Goal: Task Accomplishment & Management: Manage account settings

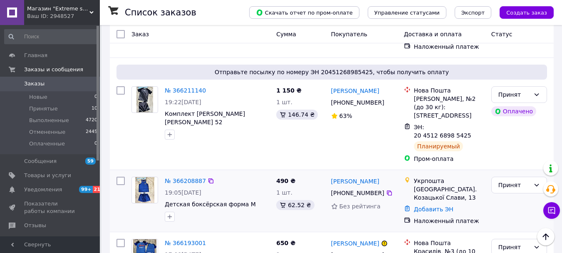
scroll to position [208, 0]
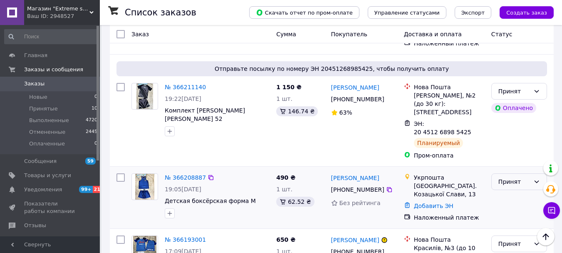
click at [501, 177] on div "Принят" at bounding box center [514, 181] width 32 height 9
click at [500, 182] on li "Выполнен" at bounding box center [519, 183] width 55 height 15
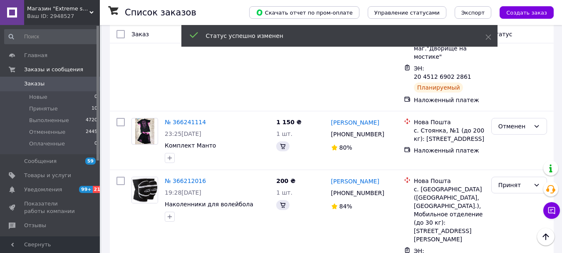
scroll to position [385, 0]
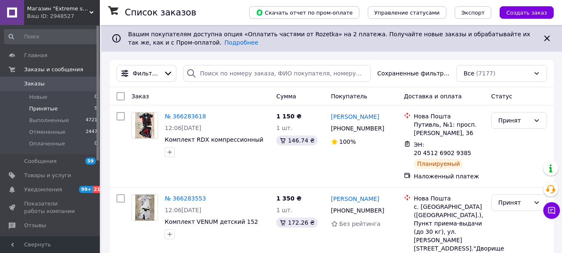
click at [48, 109] on span "Принятые" at bounding box center [43, 108] width 29 height 7
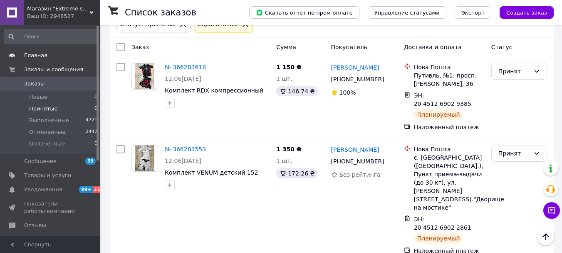
scroll to position [25, 0]
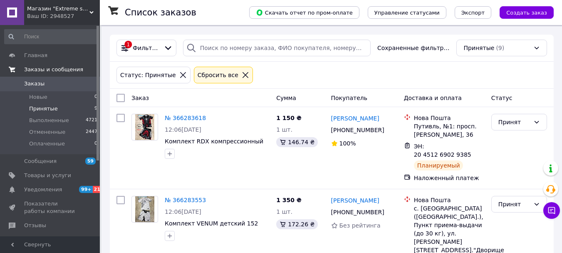
click at [53, 70] on span "Заказы и сообщения" at bounding box center [53, 69] width 59 height 7
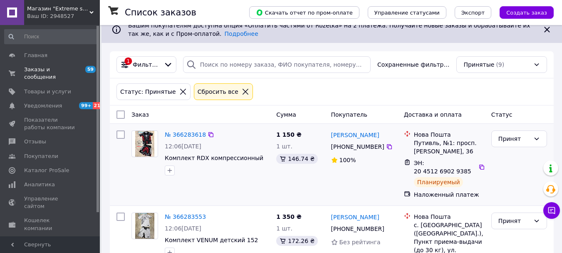
scroll to position [0, 0]
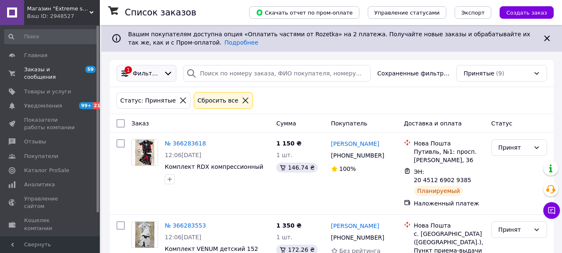
click at [129, 70] on icon at bounding box center [124, 73] width 9 height 9
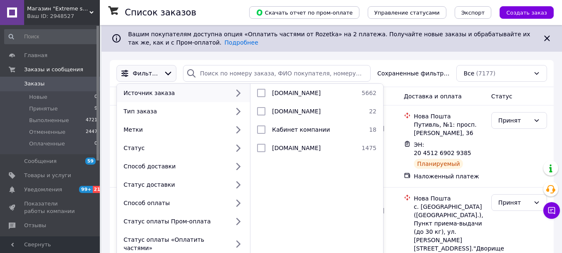
click at [163, 71] on icon at bounding box center [167, 73] width 9 height 9
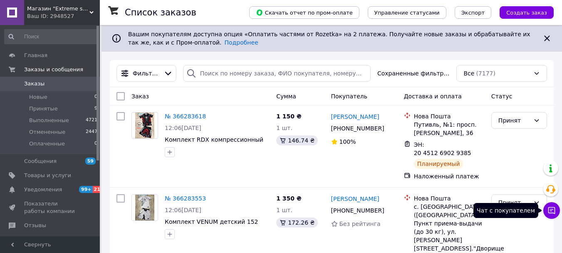
click at [554, 205] on button "Чат с покупателем" at bounding box center [551, 210] width 17 height 17
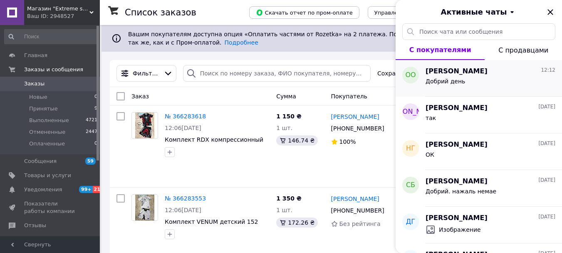
click at [510, 76] on div "Добрий день" at bounding box center [491, 82] width 130 height 13
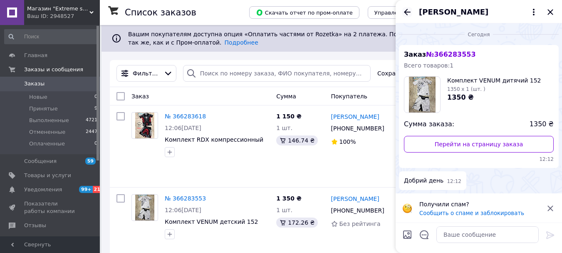
click at [407, 9] on icon "Назад" at bounding box center [407, 12] width 7 height 6
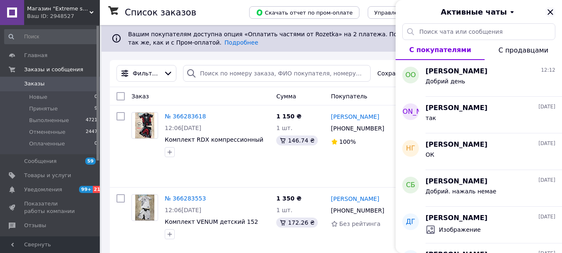
click at [551, 12] on icon "Закрыть" at bounding box center [549, 11] width 5 height 5
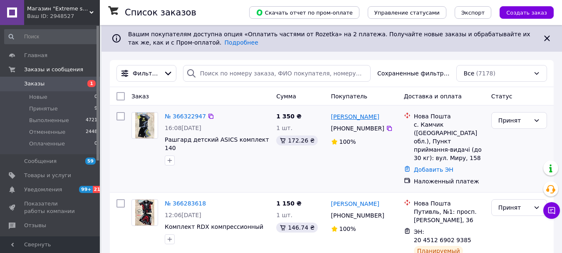
click at [364, 119] on link "[PERSON_NAME]" at bounding box center [355, 116] width 48 height 8
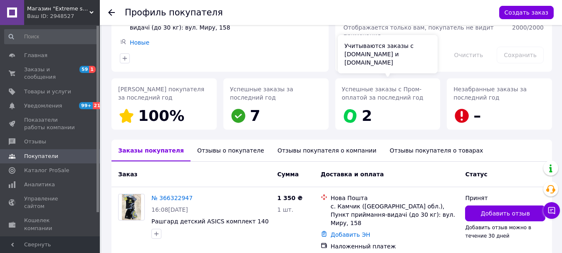
scroll to position [109, 0]
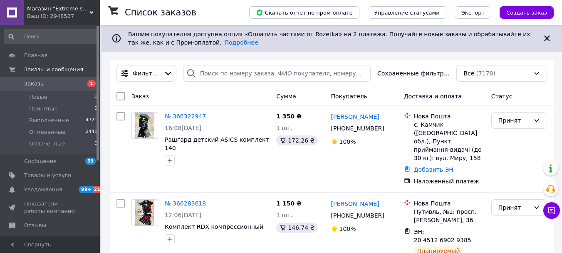
click at [91, 83] on span "1" at bounding box center [91, 83] width 8 height 7
click at [181, 113] on link "№ 366322947" at bounding box center [185, 116] width 41 height 7
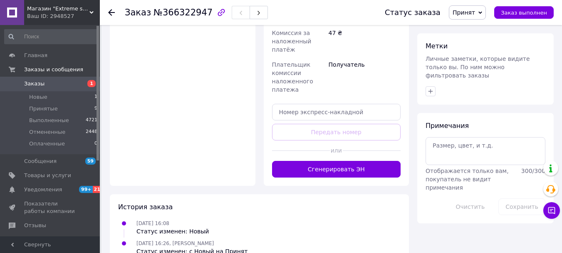
scroll to position [374, 0]
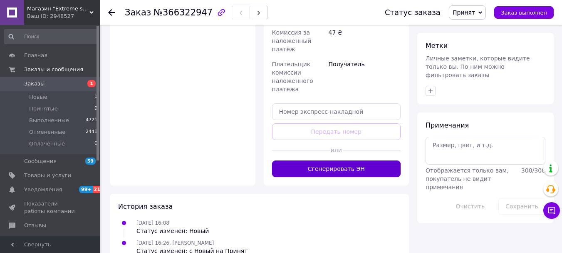
click at [339, 160] on button "Сгенерировать ЭН" at bounding box center [336, 168] width 129 height 17
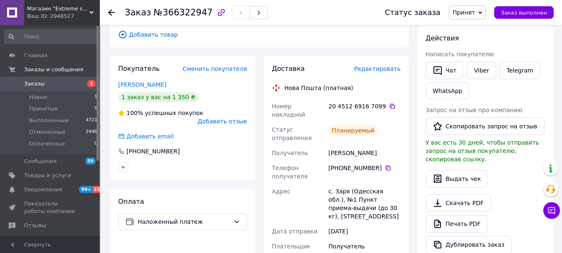
scroll to position [125, 0]
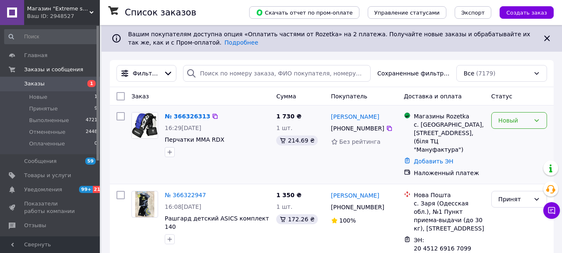
click at [505, 119] on div "Новый" at bounding box center [514, 120] width 32 height 9
click at [508, 136] on li "Принят" at bounding box center [519, 138] width 55 height 15
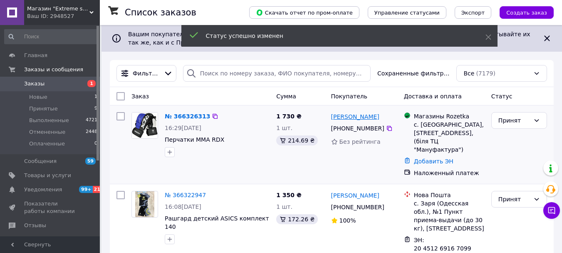
click at [353, 116] on link "[PERSON_NAME]" at bounding box center [355, 116] width 48 height 8
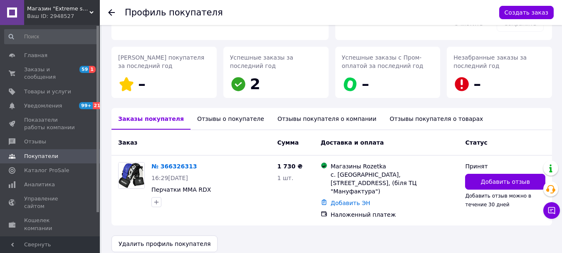
scroll to position [106, 0]
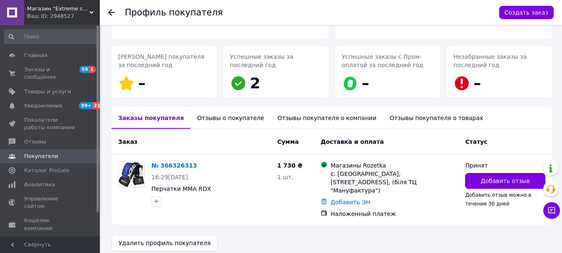
click at [111, 12] on icon at bounding box center [111, 12] width 7 height 7
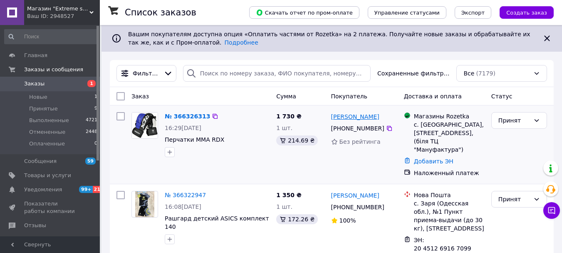
click at [351, 117] on link "[PERSON_NAME]" at bounding box center [355, 116] width 48 height 8
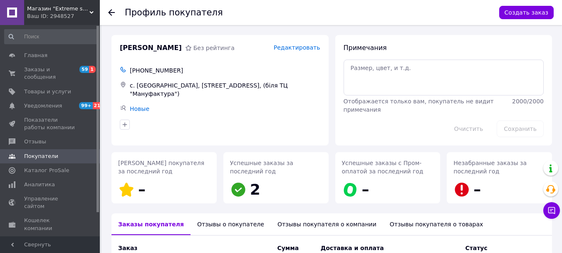
click at [108, 12] on div "Профиль покупателя Создать заказ" at bounding box center [331, 12] width 462 height 25
click at [110, 11] on use at bounding box center [111, 12] width 7 height 7
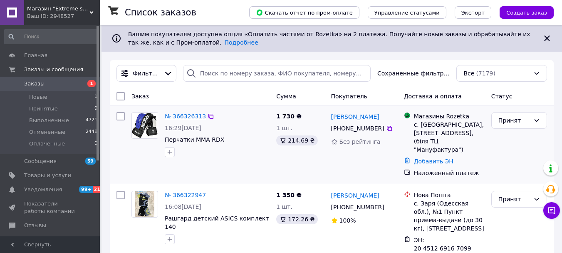
click at [183, 116] on link "№ 366326313" at bounding box center [185, 116] width 41 height 7
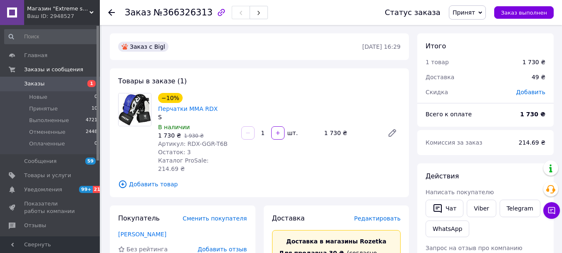
click at [112, 13] on use at bounding box center [111, 12] width 7 height 7
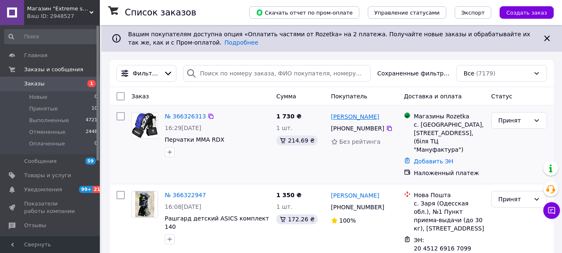
click at [354, 117] on link "[PERSON_NAME]" at bounding box center [355, 116] width 48 height 8
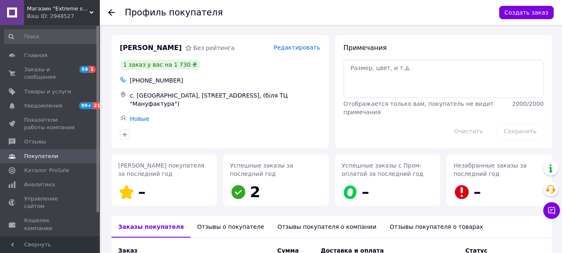
click at [110, 12] on icon at bounding box center [111, 12] width 7 height 7
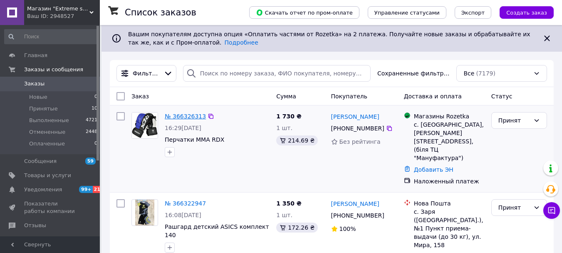
click at [181, 116] on link "№ 366326313" at bounding box center [185, 116] width 41 height 7
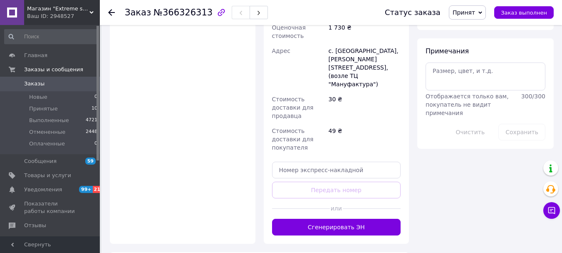
scroll to position [458, 0]
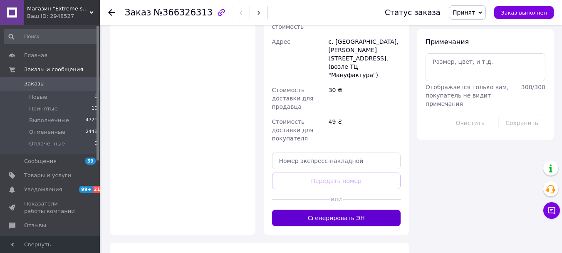
click at [313, 209] on button "Сгенерировать ЭН" at bounding box center [336, 217] width 129 height 17
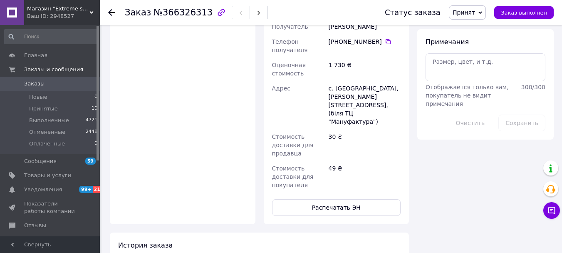
scroll to position [478, 0]
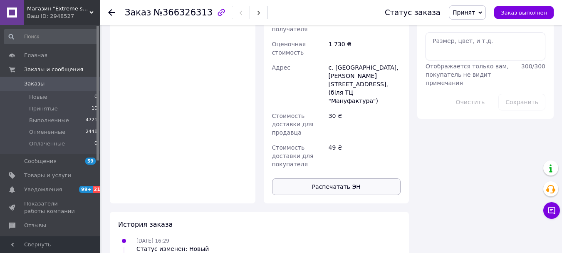
click at [318, 178] on button "Распечатать ЭН" at bounding box center [336, 186] width 129 height 17
click at [111, 10] on use at bounding box center [111, 12] width 7 height 7
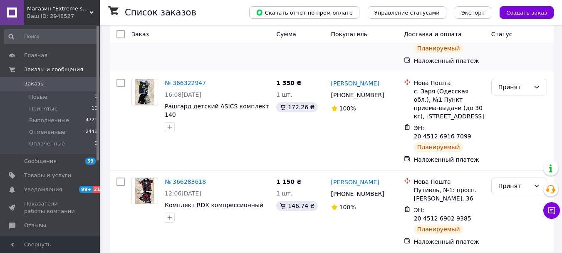
scroll to position [125, 0]
